Goal: Task Accomplishment & Management: Manage account settings

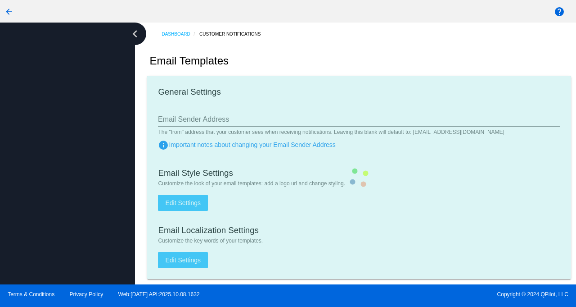
type input "[EMAIL_ADDRESS][DOMAIN_NAME]"
checkbox input "true"
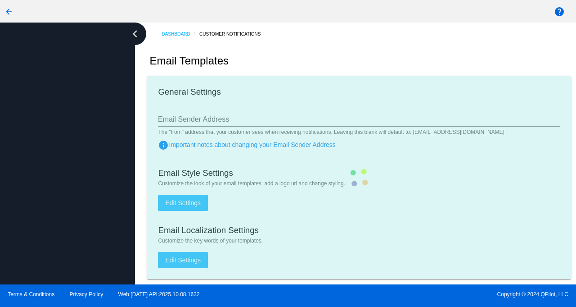
type input "[PERSON_NAME][EMAIL_ADDRESS][DOMAIN_NAME]"
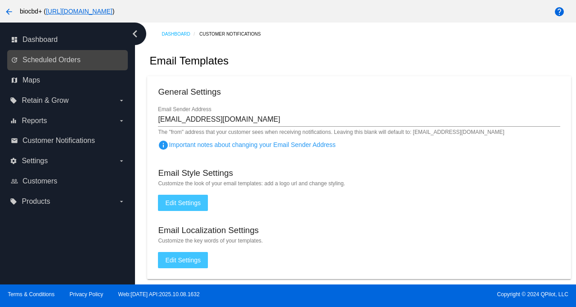
click at [87, 57] on link "update Scheduled Orders" at bounding box center [68, 60] width 114 height 14
